Goal: Check status

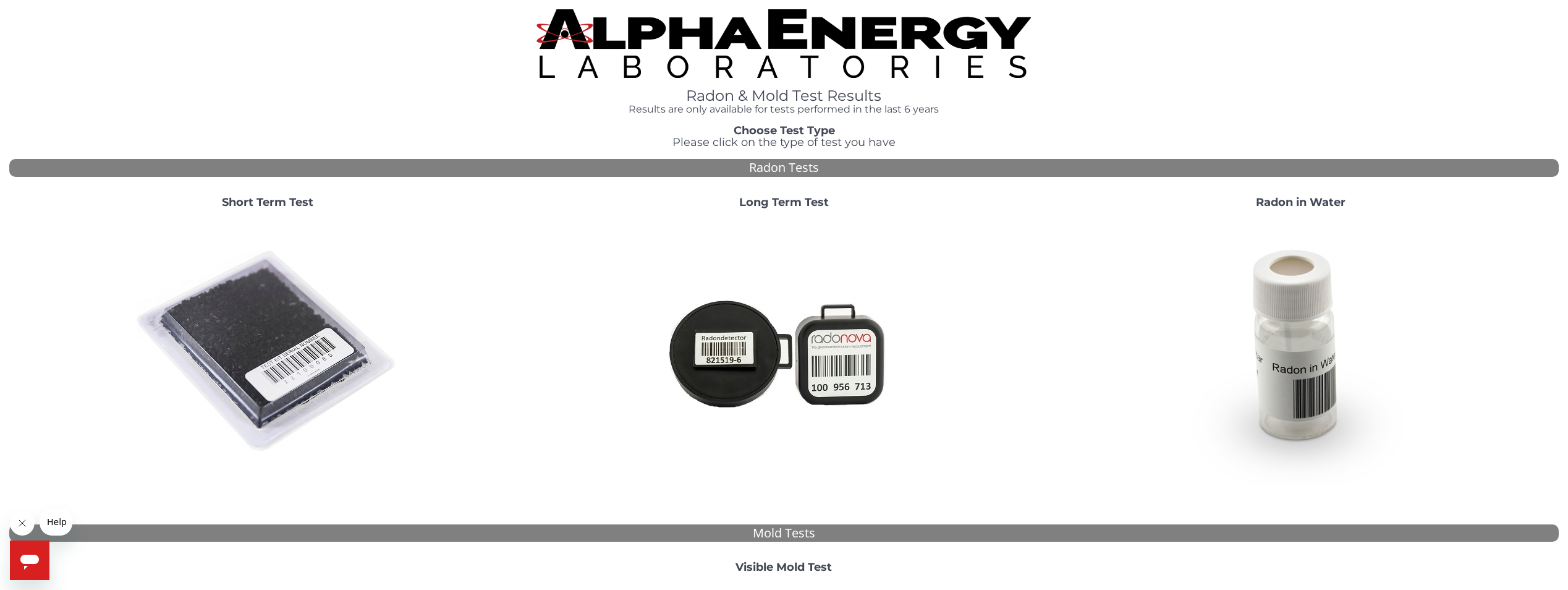
click at [211, 344] on img at bounding box center [268, 352] width 266 height 266
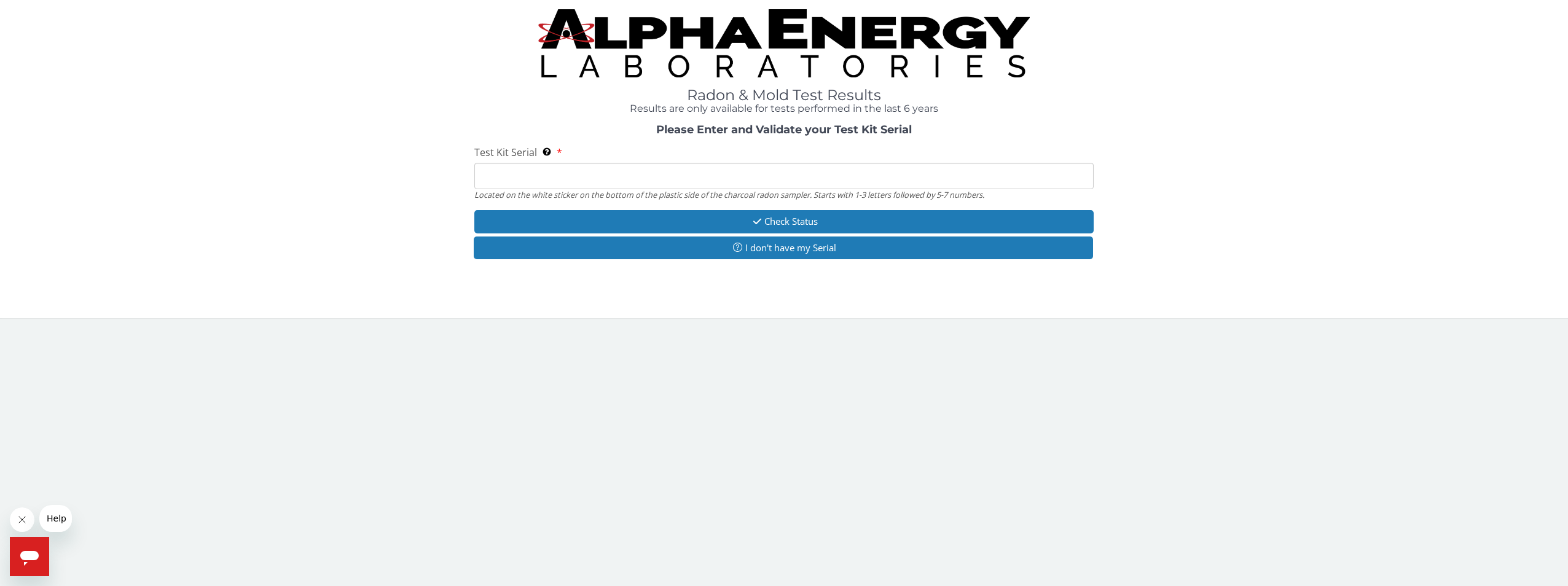
click at [519, 179] on input "Test Kit Serial Located on the white sticker on the bottom of the plastic side …" at bounding box center [784, 176] width 620 height 27
paste input "FE437665"
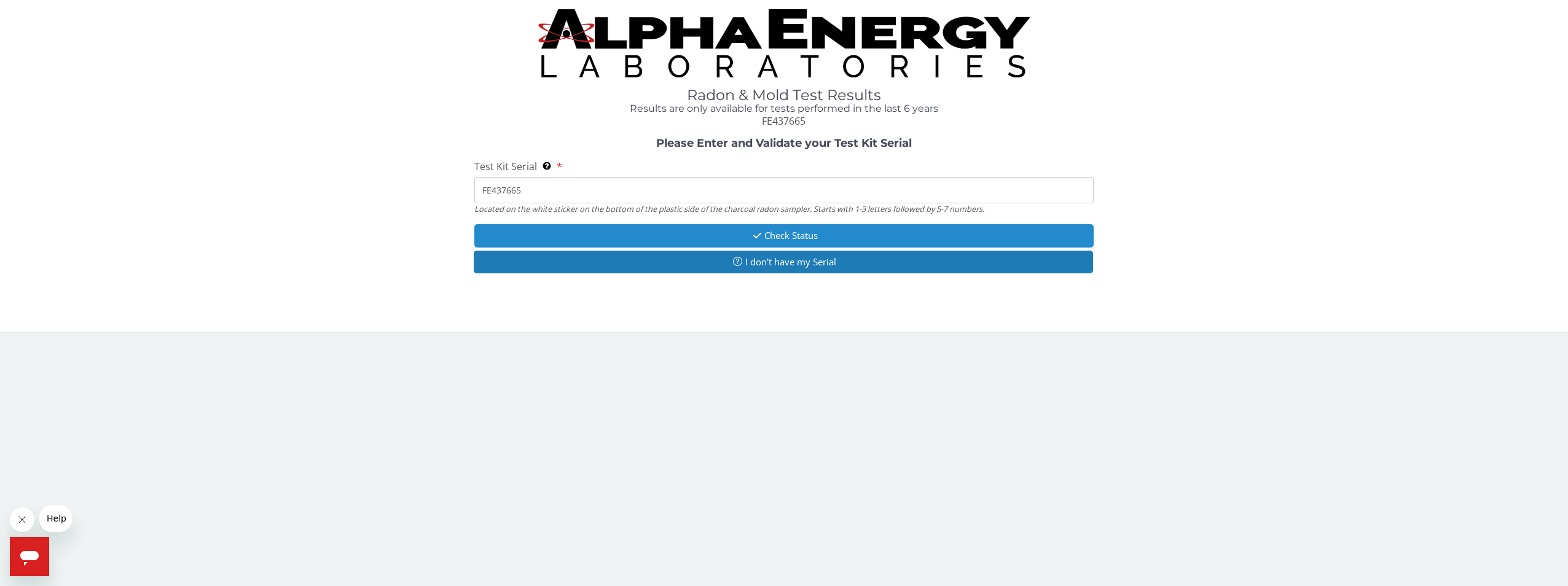
type input "FE437665"
click at [786, 235] on button "Check Status" at bounding box center [784, 236] width 620 height 23
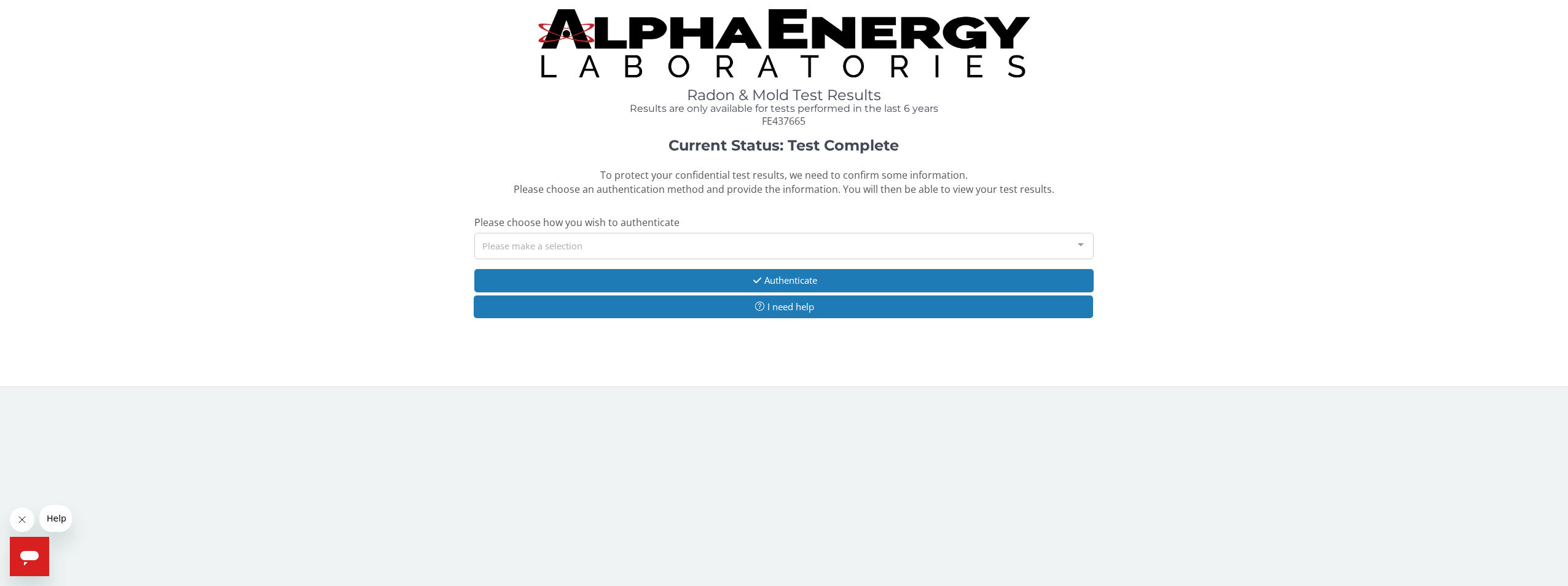
click at [1079, 242] on div at bounding box center [1081, 245] width 24 height 24
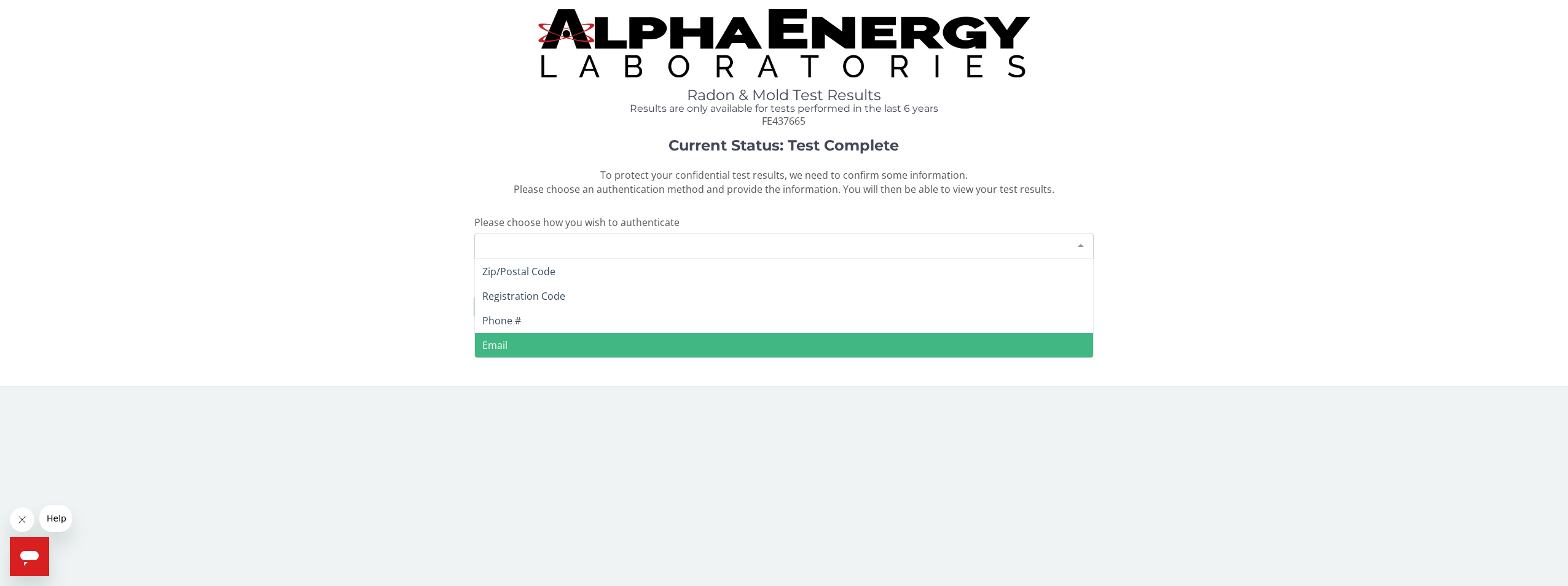
click at [537, 338] on span "Email" at bounding box center [784, 345] width 619 height 24
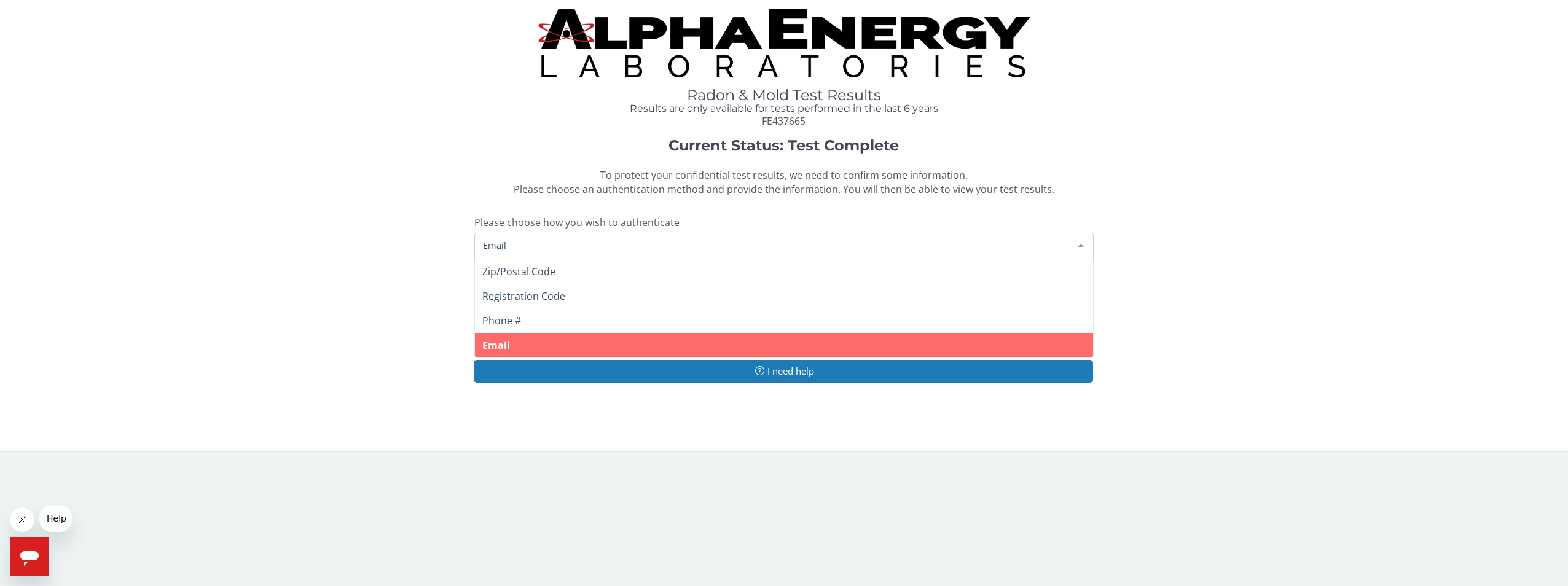
click at [524, 246] on span "Email" at bounding box center [774, 245] width 589 height 14
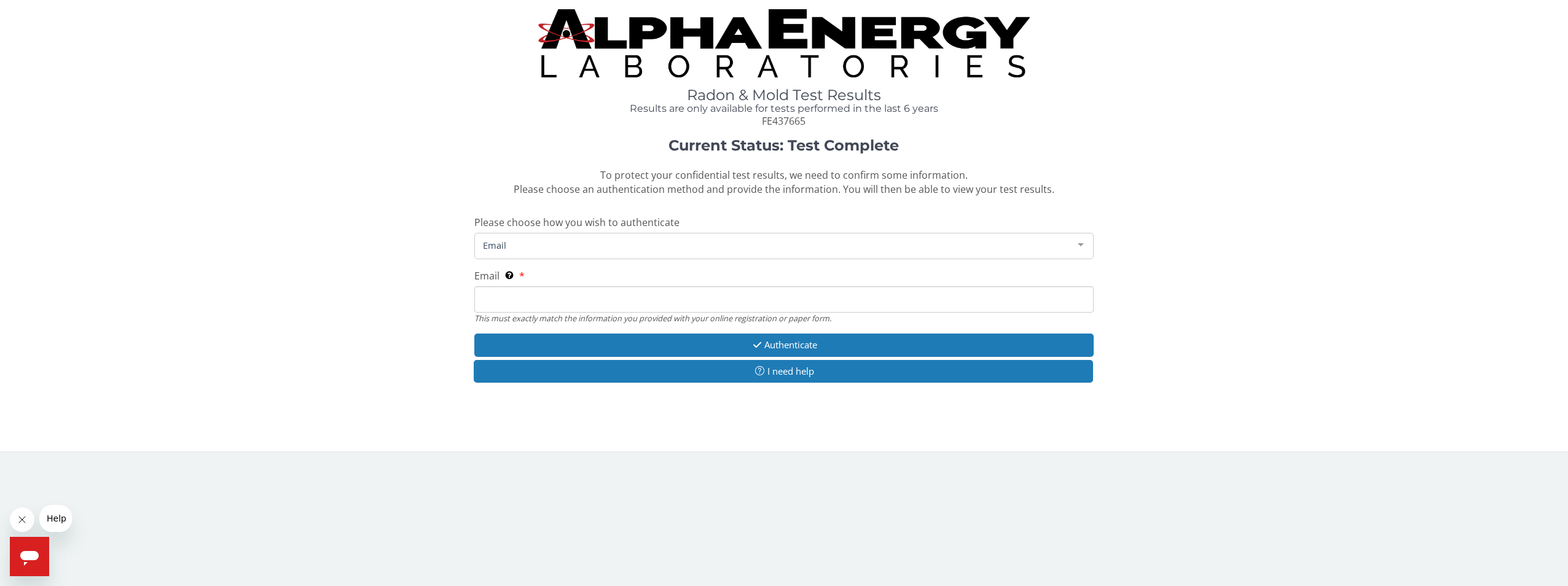
click at [524, 246] on span "Email" at bounding box center [774, 245] width 589 height 14
click at [509, 300] on input "Email This must exactly match the information you provided with your online reg…" at bounding box center [784, 299] width 620 height 27
type input "[EMAIL_ADDRESS][DOMAIN_NAME]"
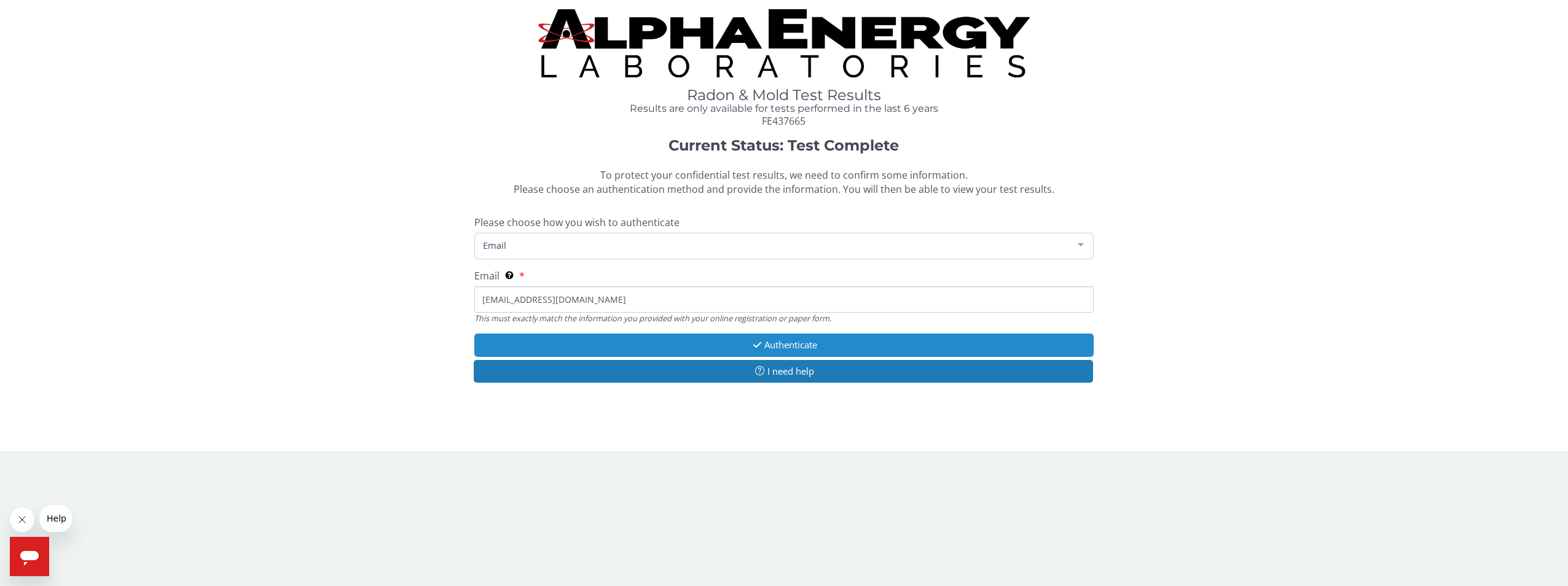
click at [784, 346] on button "Authenticate" at bounding box center [784, 345] width 620 height 23
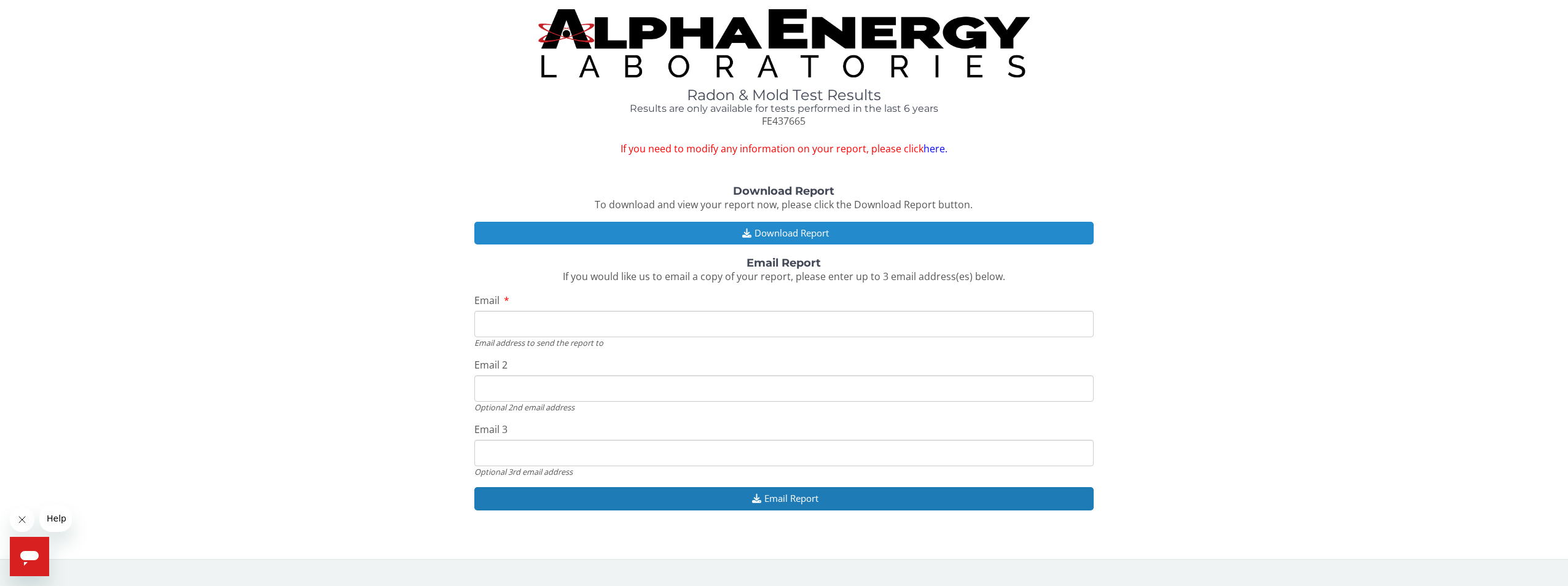
click at [779, 230] on button "Download Report" at bounding box center [784, 233] width 620 height 23
